Goal: Navigation & Orientation: Find specific page/section

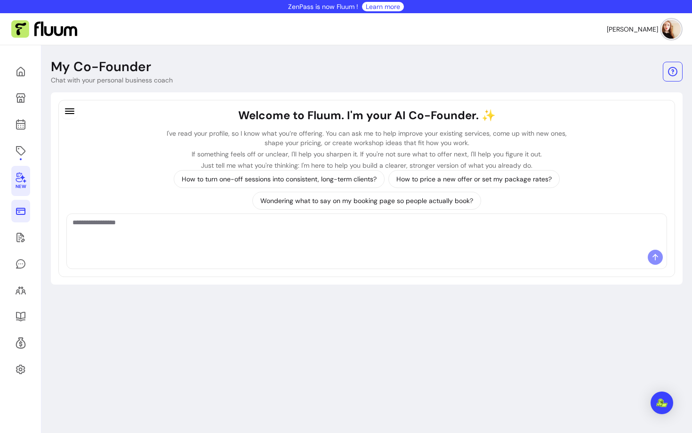
click at [22, 208] on icon at bounding box center [20, 211] width 9 height 7
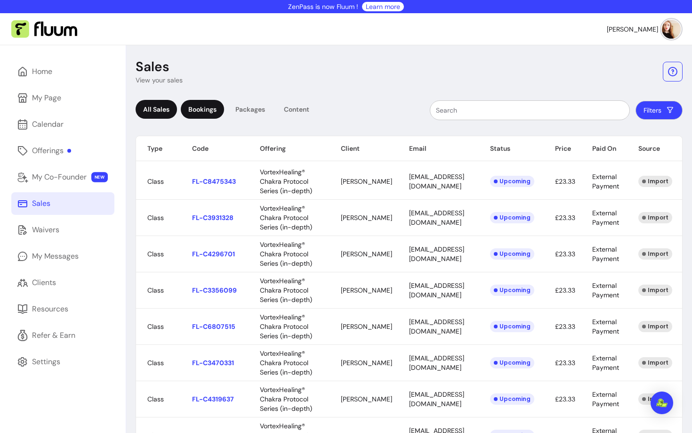
click at [217, 108] on div "Bookings" at bounding box center [202, 109] width 43 height 19
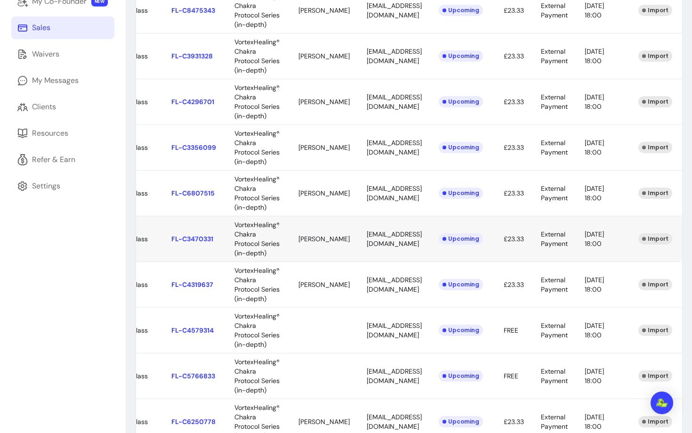
scroll to position [179, 0]
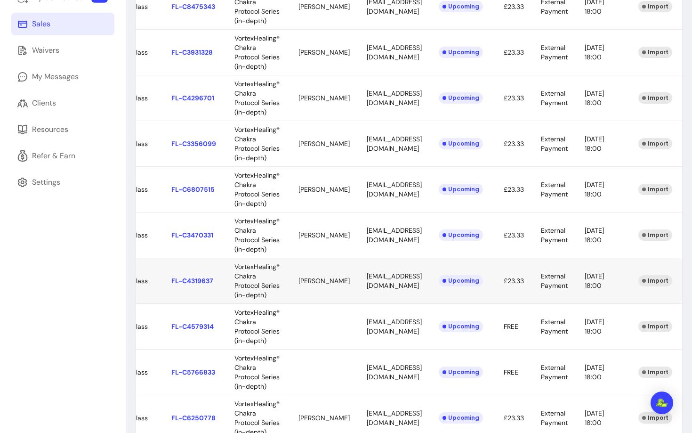
click at [150, 281] on body "ZenPass is now Fluum ! Learn more [PERSON_NAME] Home My Page Calendar Offerings…" at bounding box center [346, 216] width 692 height 433
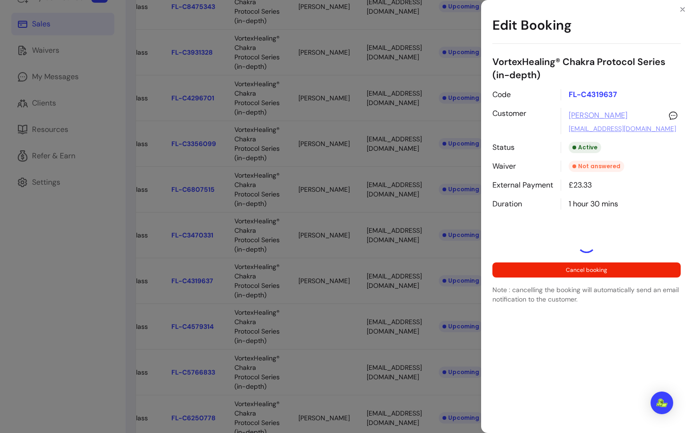
select select "**********"
select select "*****"
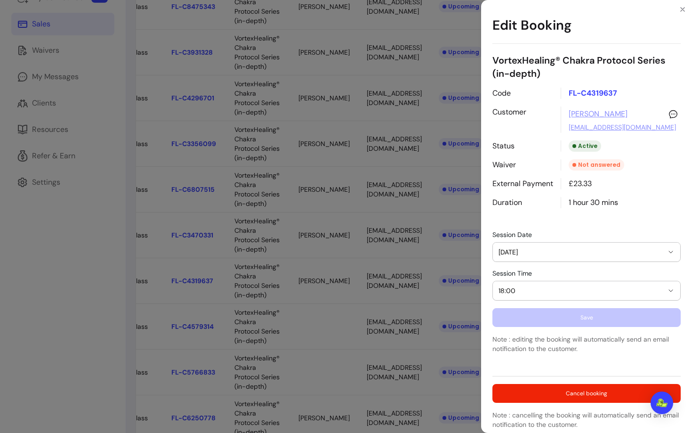
scroll to position [1, 0]
click at [581, 183] on div "£23.33" at bounding box center [621, 183] width 120 height 11
click at [346, 142] on div "**********" at bounding box center [346, 216] width 692 height 433
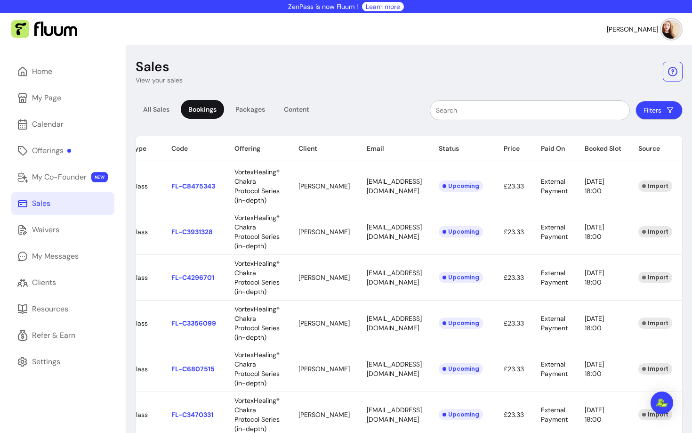
scroll to position [0, 0]
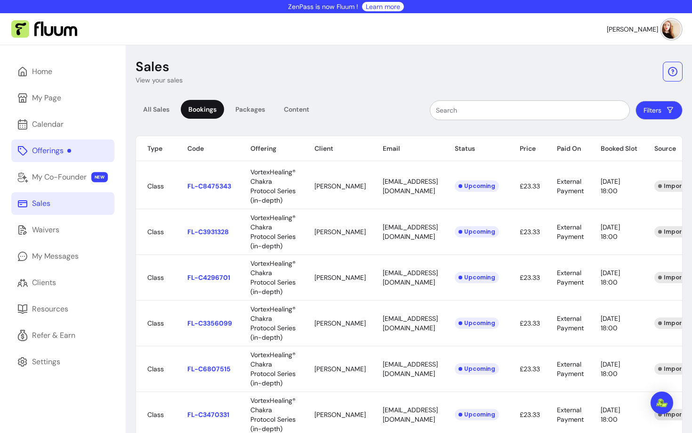
click at [44, 154] on div "Offerings" at bounding box center [51, 150] width 39 height 11
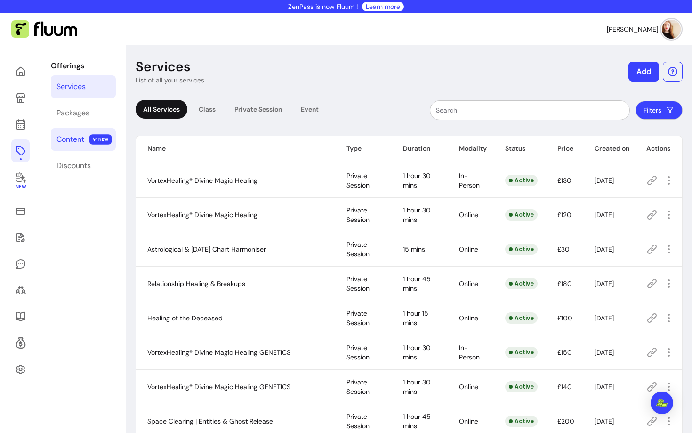
click at [79, 141] on div "Content" at bounding box center [71, 139] width 28 height 11
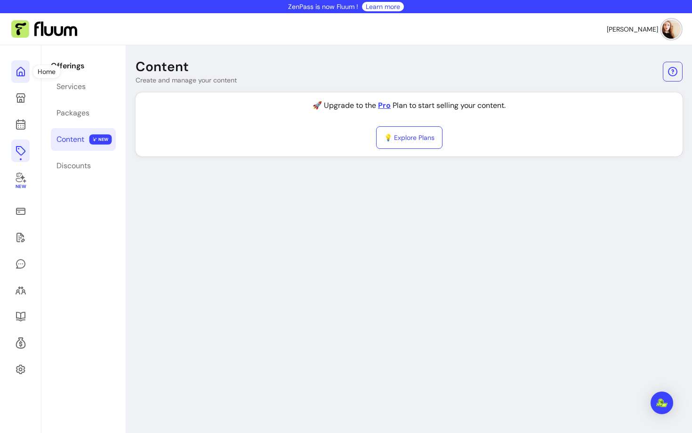
click at [17, 69] on icon at bounding box center [96, 59] width 160 height 134
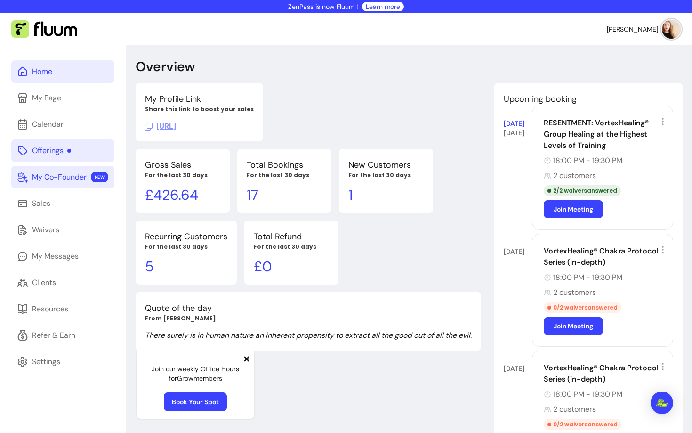
click at [76, 178] on div "My Co-Founder" at bounding box center [59, 176] width 55 height 11
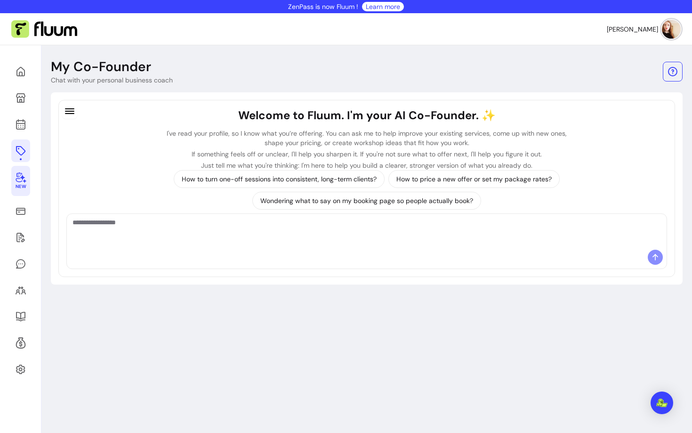
click at [62, 116] on div at bounding box center [69, 112] width 15 height 16
click at [66, 114] on icon "button" at bounding box center [69, 110] width 11 height 11
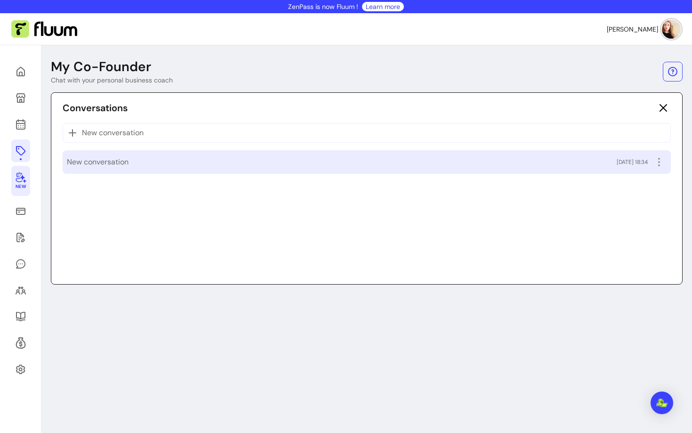
click at [108, 160] on span "New conversation" at bounding box center [98, 161] width 62 height 11
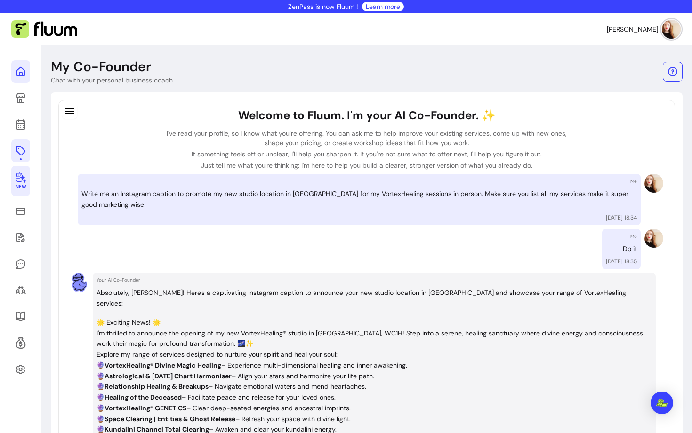
click at [16, 78] on link at bounding box center [20, 71] width 19 height 23
click at [20, 74] on icon at bounding box center [20, 71] width 11 height 11
